Goal: Communication & Community: Answer question/provide support

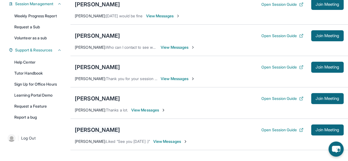
scroll to position [76, 0]
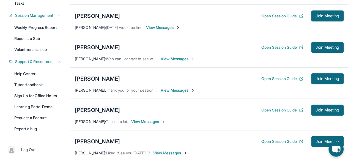
click at [102, 113] on div "[PERSON_NAME]" at bounding box center [97, 110] width 45 height 8
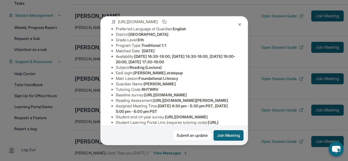
scroll to position [41, 0]
drag, startPoint x: 135, startPoint y: 78, endPoint x: 170, endPoint y: 79, distance: 34.7
click at [170, 76] on li "Eedi login : [PERSON_NAME].atstepup" at bounding box center [176, 73] width 121 height 6
copy span "[PERSON_NAME].atstepup"
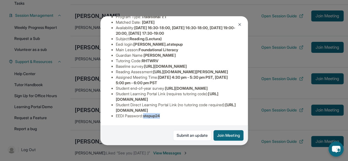
drag, startPoint x: 146, startPoint y: 113, endPoint x: 178, endPoint y: 112, distance: 32.5
click at [178, 113] on li "EEDI Password : stepup24" at bounding box center [176, 116] width 121 height 6
copy span "stepup24"
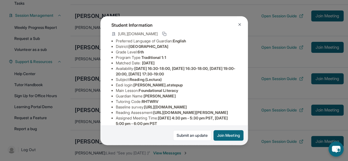
scroll to position [29, 0]
drag, startPoint x: 136, startPoint y: 89, endPoint x: 168, endPoint y: 87, distance: 32.0
click at [168, 87] on span "[PERSON_NAME].atstepup" at bounding box center [157, 84] width 49 height 5
copy span "[PERSON_NAME].atstepup"
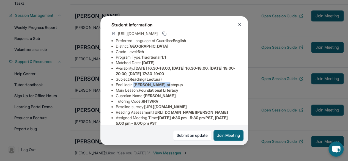
click at [238, 25] on img at bounding box center [239, 24] width 4 height 4
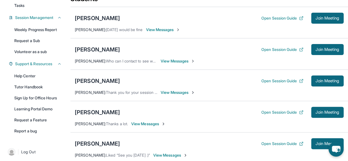
scroll to position [75, 0]
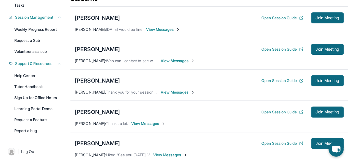
click at [152, 126] on span "View Messages" at bounding box center [148, 124] width 34 height 6
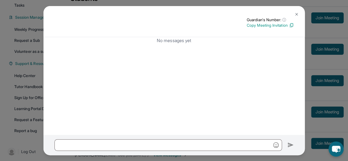
click at [292, 17] on button at bounding box center [296, 14] width 11 height 11
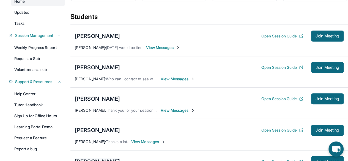
scroll to position [56, 0]
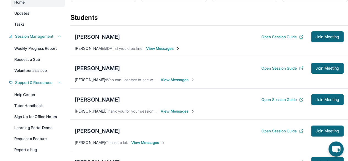
click at [101, 72] on div "[PERSON_NAME]" at bounding box center [97, 68] width 45 height 8
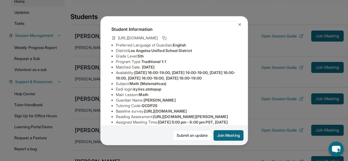
scroll to position [24, 0]
drag, startPoint x: 136, startPoint y: 100, endPoint x: 167, endPoint y: 98, distance: 30.8
click at [167, 92] on li "Eedi login : kyliez.atstepup" at bounding box center [176, 90] width 121 height 6
copy span "kyliez.atstepup"
click at [237, 26] on button at bounding box center [239, 24] width 11 height 11
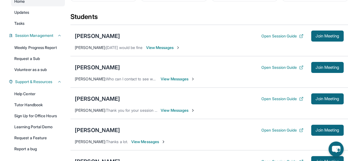
click at [177, 82] on span "View Messages" at bounding box center [178, 79] width 34 height 6
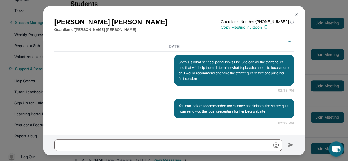
scroll to position [72, 0]
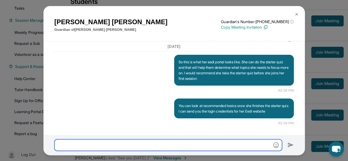
click at [98, 144] on input "text" at bounding box center [167, 145] width 227 height 12
paste input "**********"
type input "**********"
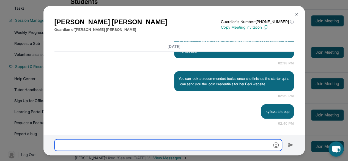
scroll to position [938, 0]
type input "********"
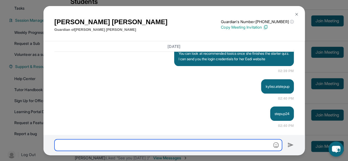
scroll to position [965, 0]
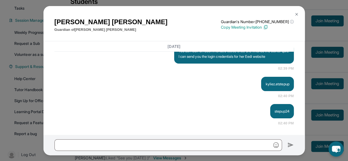
click at [295, 13] on img at bounding box center [296, 14] width 4 height 4
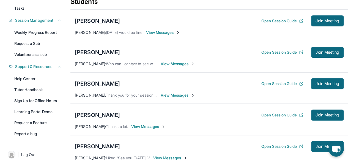
click at [165, 67] on span "View Messages" at bounding box center [178, 64] width 34 height 6
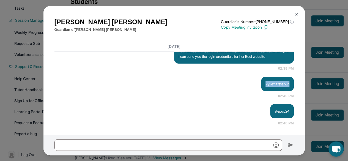
drag, startPoint x: 258, startPoint y: 84, endPoint x: 284, endPoint y: 83, distance: 25.9
click at [284, 83] on div "kyliez.atstepup" at bounding box center [277, 84] width 32 height 14
copy p "kyliez.atstepup"
click at [243, 87] on div "kyliez.atstepup 02:40 PM" at bounding box center [173, 88] width 239 height 22
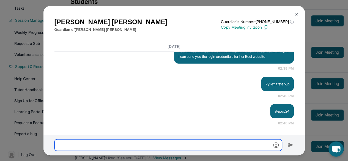
click at [146, 147] on input "text" at bounding box center [167, 145] width 227 height 12
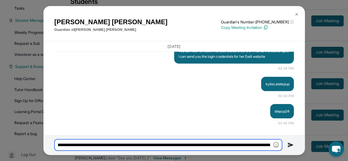
scroll to position [0, 215]
type input "**********"
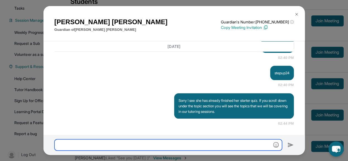
scroll to position [1003, 0]
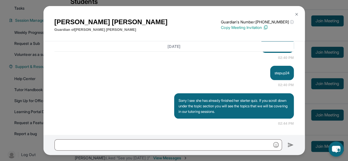
click at [295, 18] on button at bounding box center [296, 14] width 11 height 11
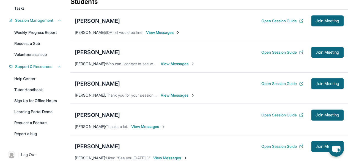
scroll to position [67, 0]
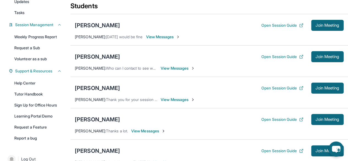
click at [179, 71] on span "View Messages" at bounding box center [178, 68] width 34 height 6
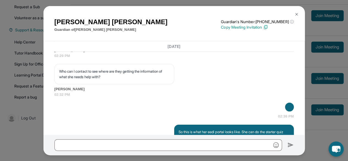
scroll to position [815, 0]
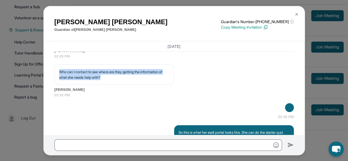
drag, startPoint x: 60, startPoint y: 92, endPoint x: 132, endPoint y: 96, distance: 72.5
click at [132, 80] on p "Who can I contact to see where are they getting the information of what she nee…" at bounding box center [114, 74] width 110 height 11
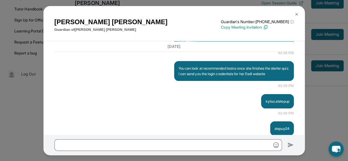
scroll to position [1003, 0]
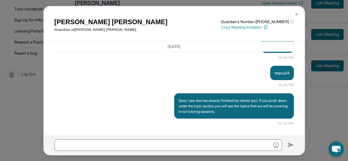
click at [294, 13] on img at bounding box center [296, 14] width 4 height 4
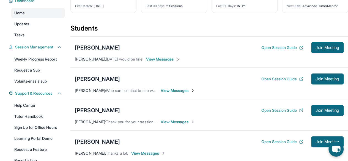
scroll to position [0, 0]
